Goal: Information Seeking & Learning: Learn about a topic

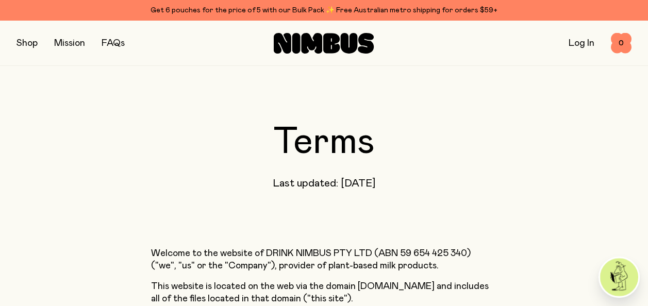
scroll to position [394, 0]
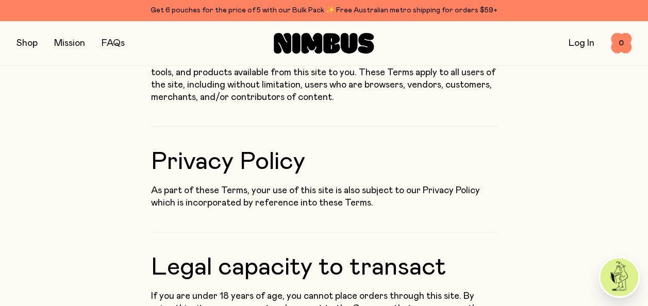
drag, startPoint x: 0, startPoint y: 0, endPoint x: 646, endPoint y: 67, distance: 649.7
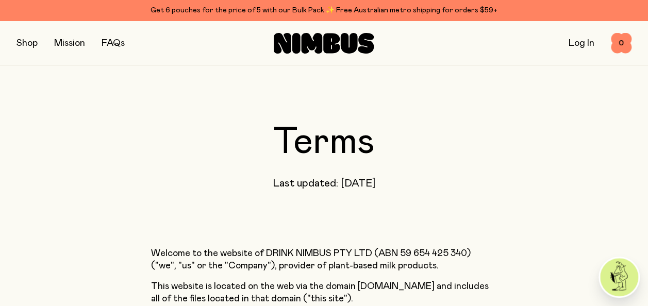
scroll to position [308, 0]
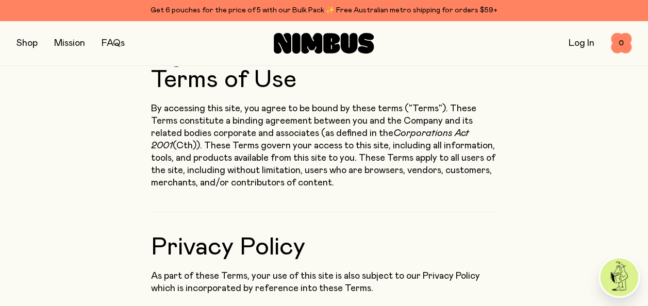
click at [113, 45] on link "FAQs" at bounding box center [113, 43] width 23 height 9
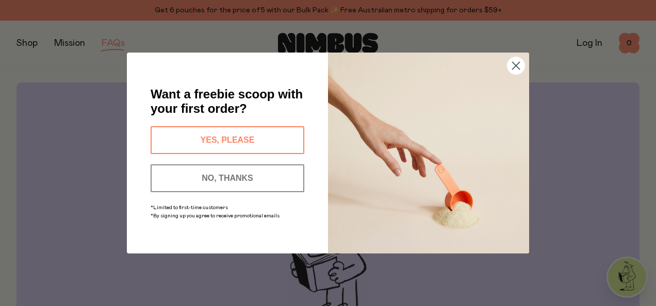
click at [222, 145] on button "YES, PLEASE" at bounding box center [228, 140] width 154 height 28
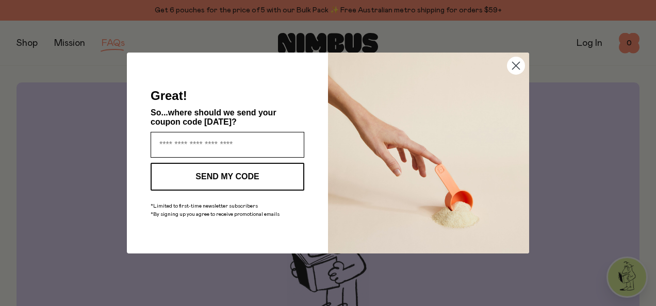
click at [222, 145] on input "Enter your email address" at bounding box center [228, 145] width 154 height 26
type input "**********"
click at [209, 172] on button "SEND MY CODE" at bounding box center [228, 177] width 154 height 28
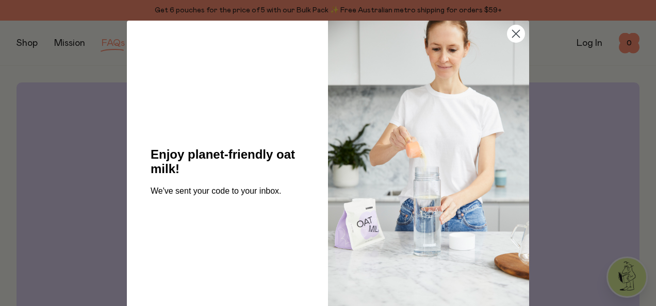
click at [511, 32] on circle "Close dialog" at bounding box center [515, 33] width 17 height 17
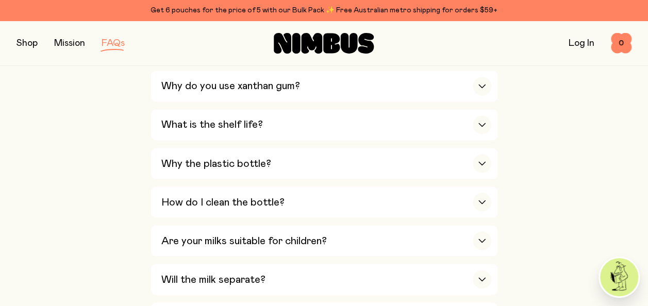
scroll to position [829, 0]
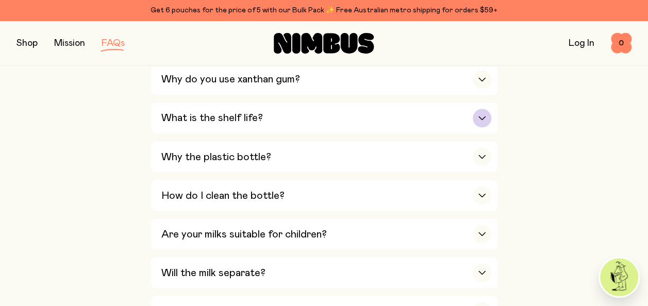
click at [298, 119] on div "What is the shelf life?" at bounding box center [326, 118] width 330 height 31
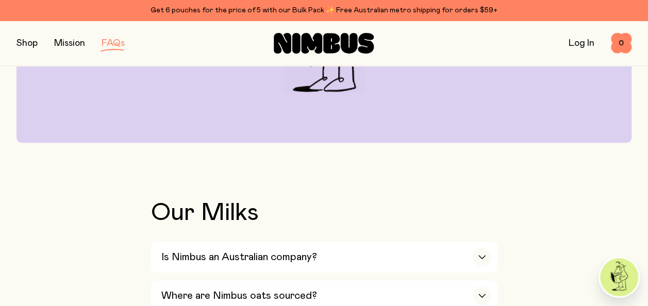
scroll to position [130, 0]
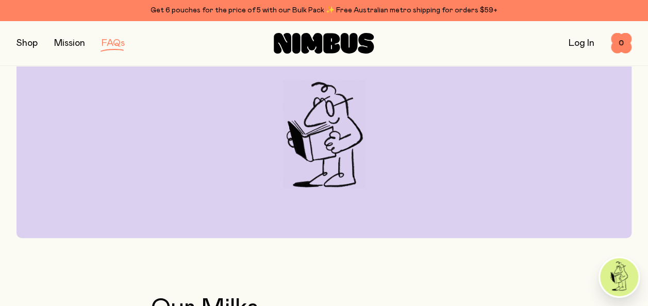
click at [24, 40] on button "button" at bounding box center [27, 43] width 21 height 14
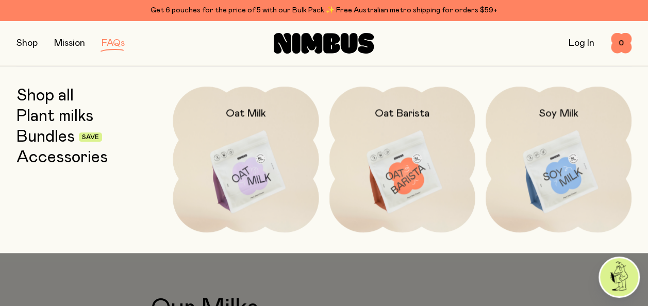
click at [199, 12] on div "Get 6 pouches for the price of 5 with our Bulk Pack ✨ Free Australian metro shi…" at bounding box center [324, 10] width 615 height 12
